Goal: Find specific page/section

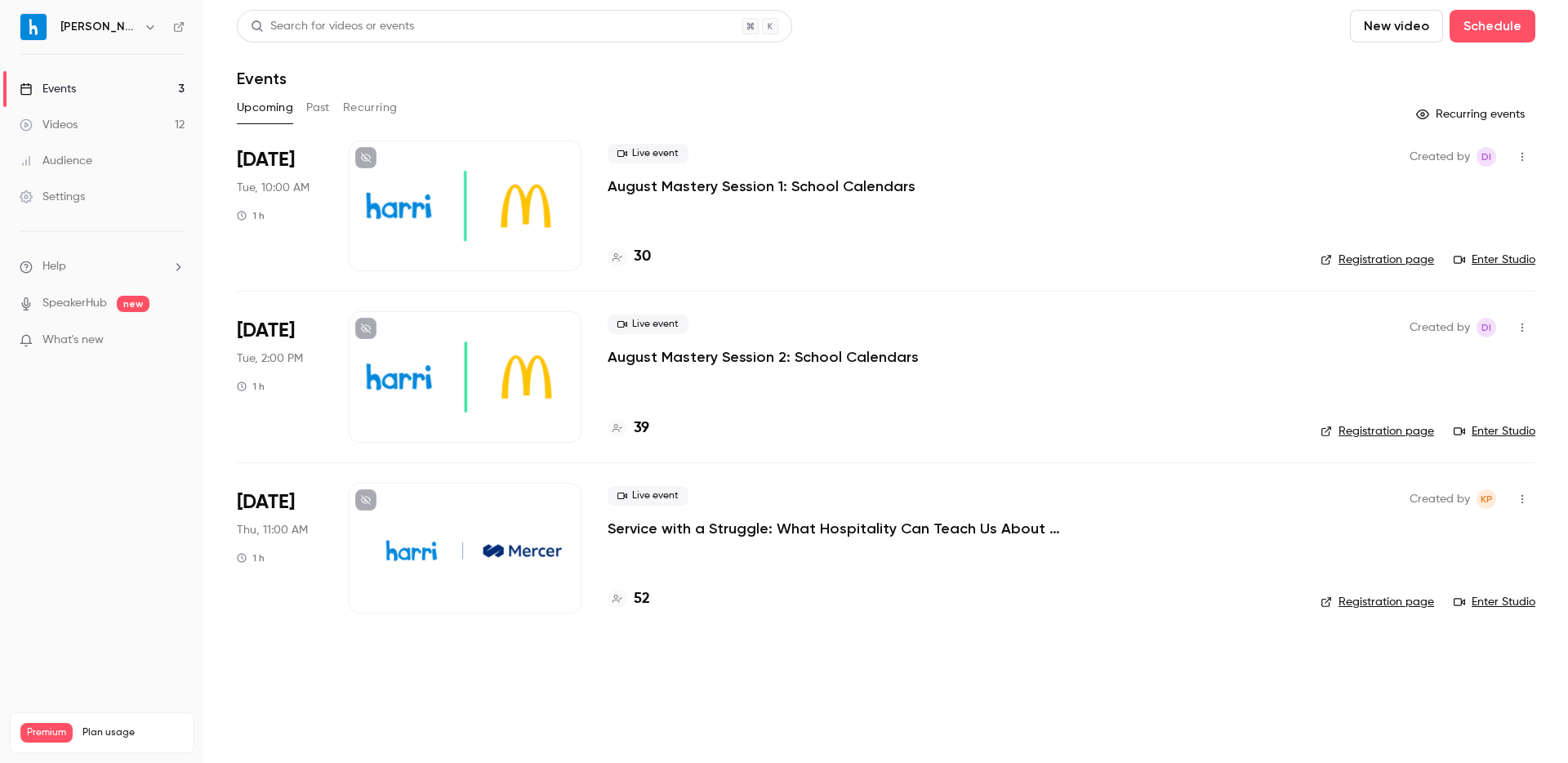
click at [1084, 412] on div "Live event August Mastery Session 2: School Calendars 39" at bounding box center [951, 377] width 687 height 131
click at [1023, 398] on div "Live event August Mastery Session 2: School Calendars 39" at bounding box center [951, 377] width 687 height 131
click at [882, 509] on div "Live event Service with a Struggle: What Hospitality Can Teach Us About Support…" at bounding box center [951, 512] width 687 height 52
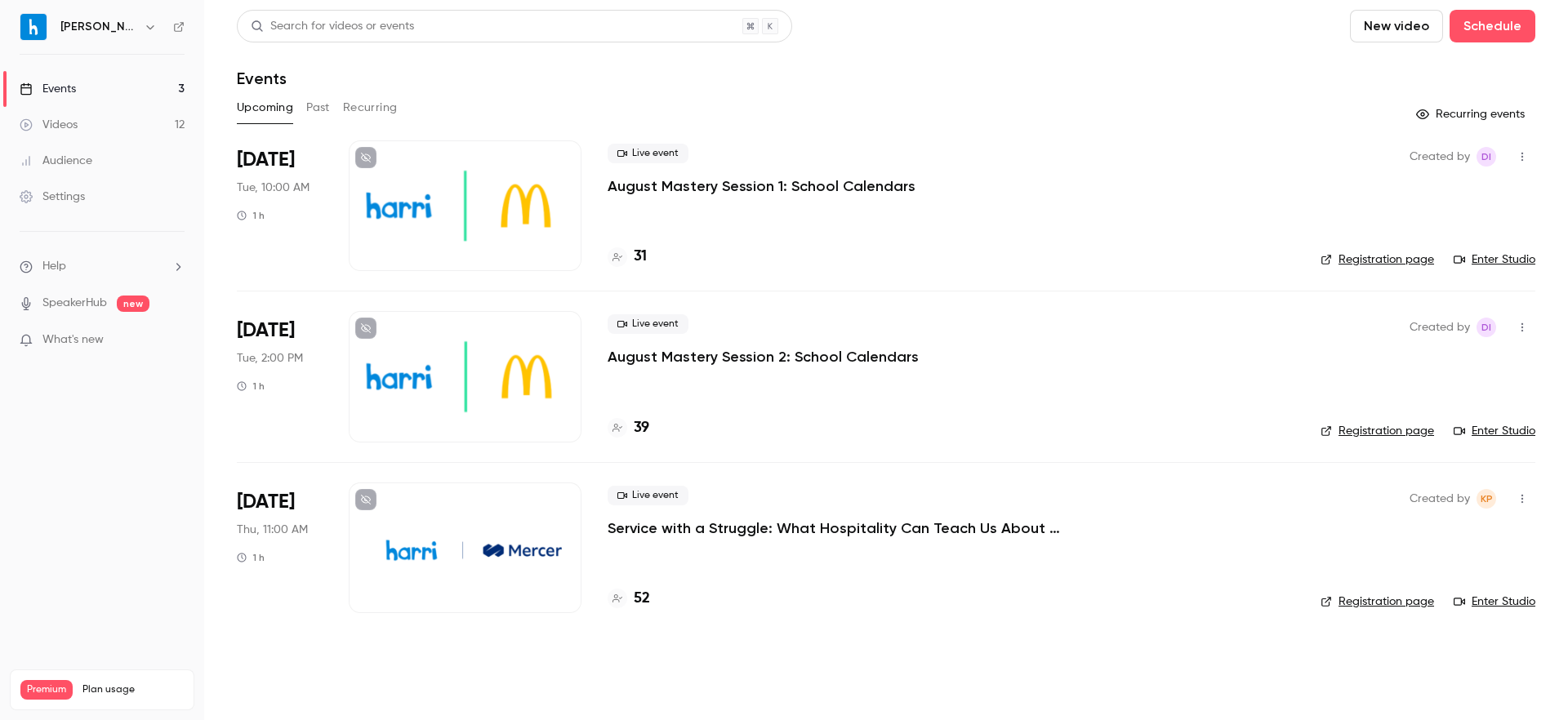
click at [621, 252] on icon at bounding box center [618, 257] width 10 height 10
